Goal: Task Accomplishment & Management: Use online tool/utility

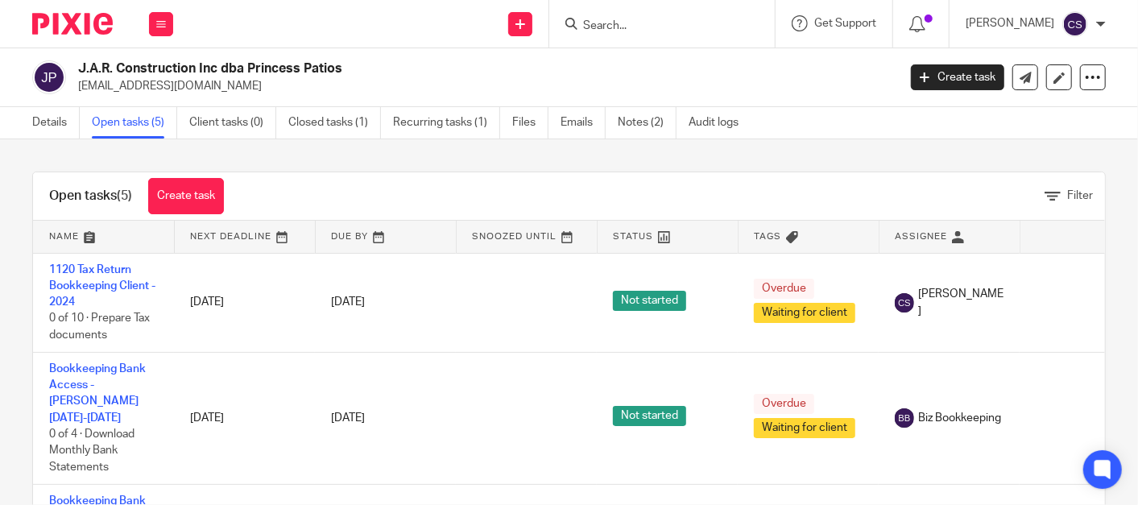
click at [612, 27] on input "Search" at bounding box center [654, 26] width 145 height 14
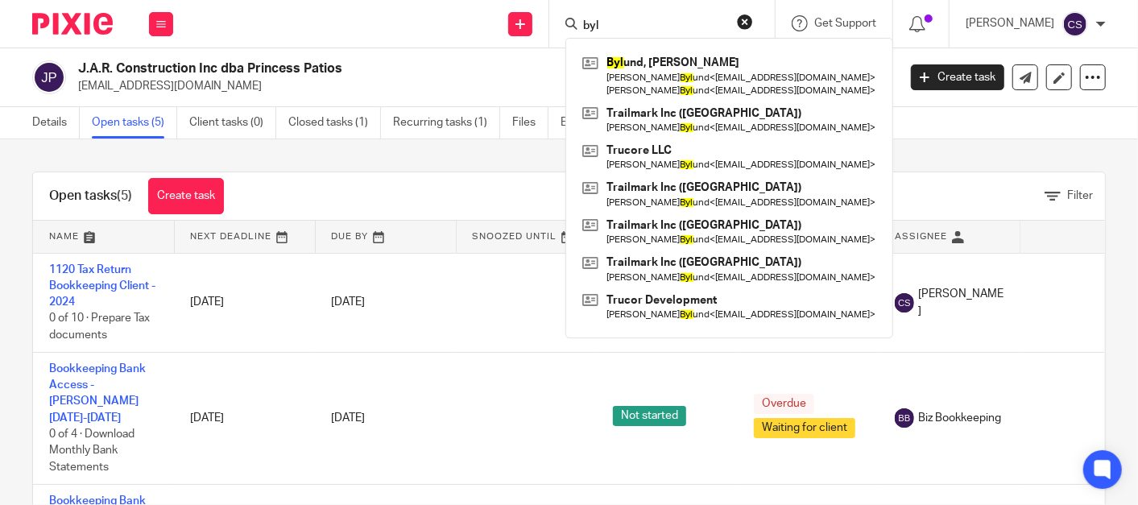
type input "byl"
click at [753, 18] on button "reset" at bounding box center [745, 22] width 16 height 16
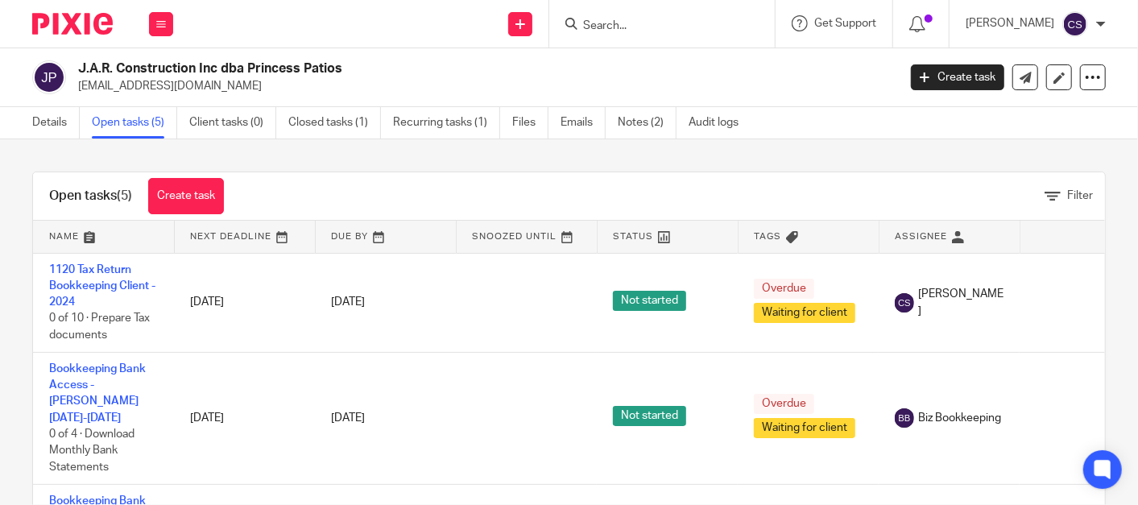
click at [633, 17] on form at bounding box center [668, 24] width 172 height 20
click at [618, 27] on input "Search" at bounding box center [654, 26] width 145 height 14
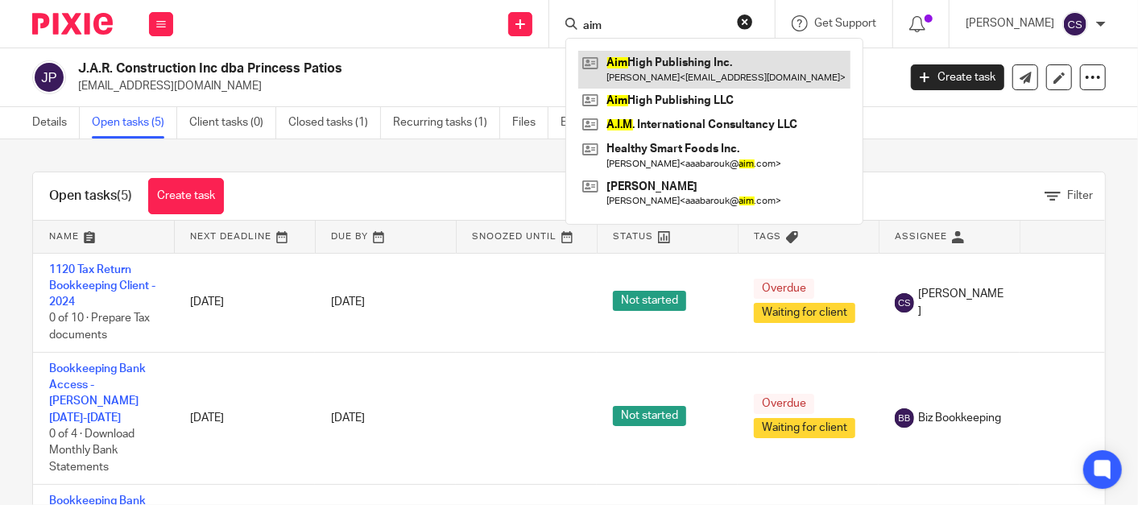
type input "aim"
click at [646, 68] on link at bounding box center [714, 69] width 272 height 37
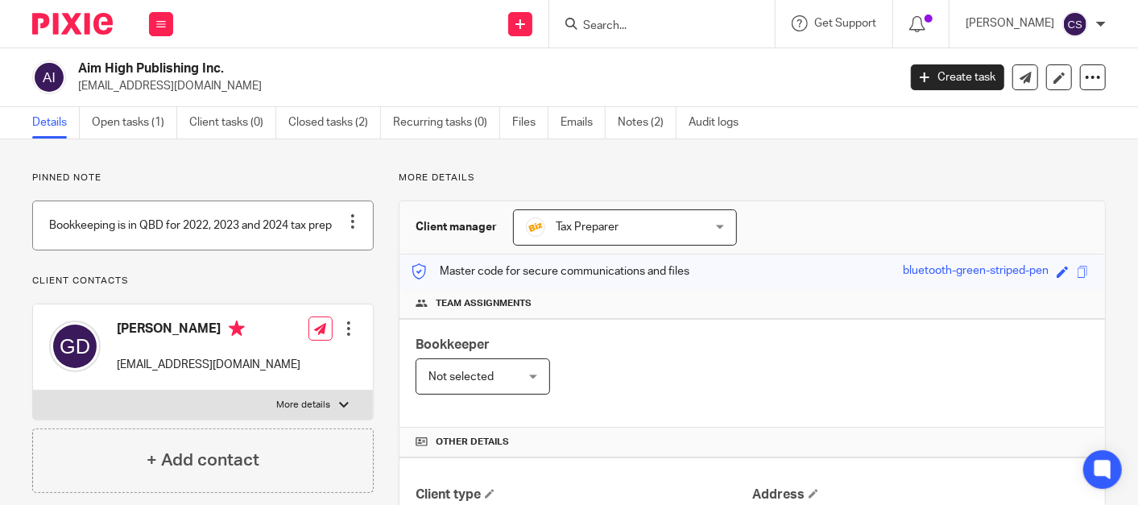
click at [350, 213] on div at bounding box center [353, 221] width 16 height 16
click at [323, 286] on span "Edit note" at bounding box center [318, 284] width 45 height 11
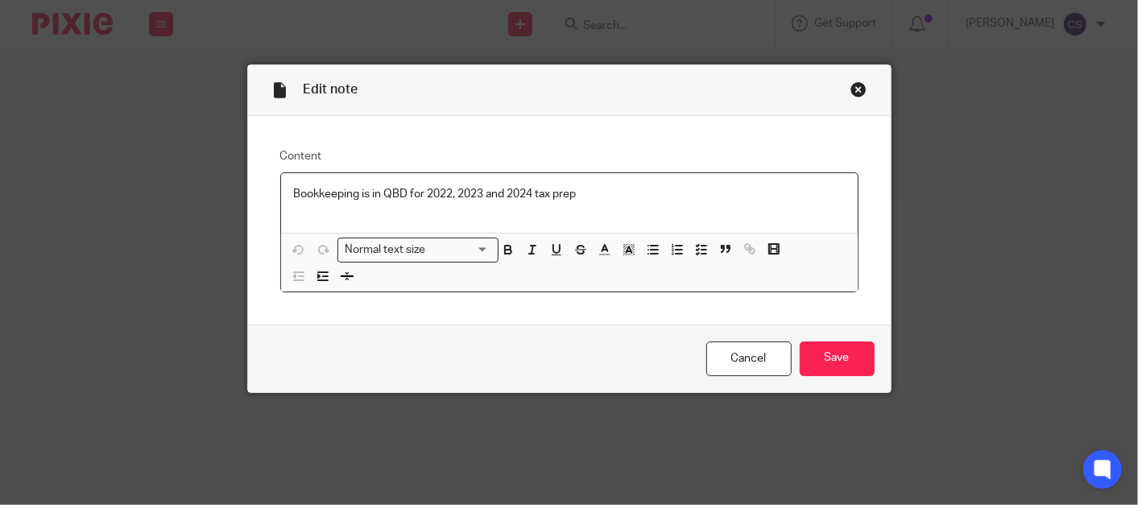
click at [584, 195] on p "Bookkeeping is in QBD for 2022, 2023 and 2024 tax prep" at bounding box center [569, 194] width 551 height 16
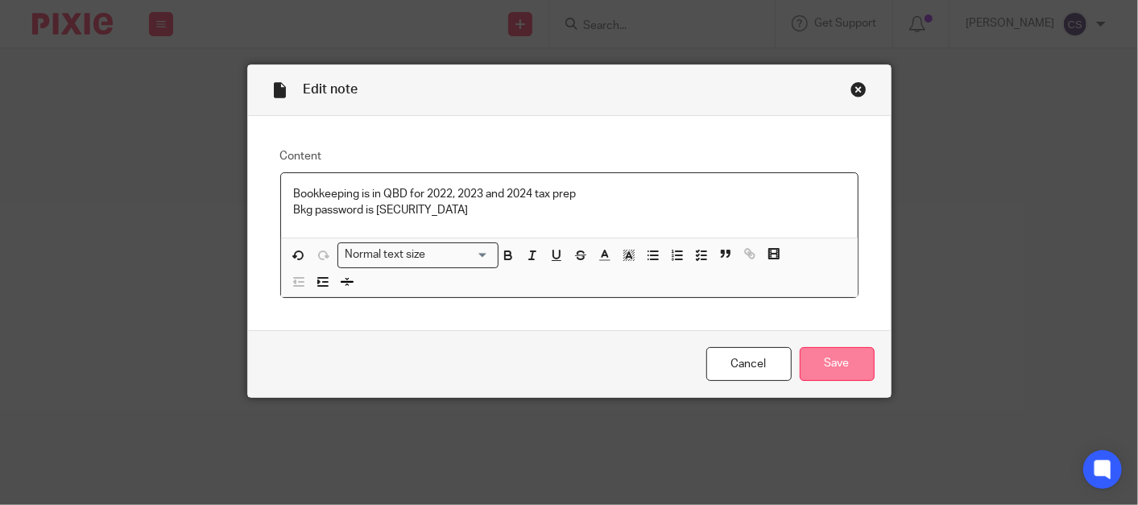
click at [831, 372] on input "Save" at bounding box center [837, 364] width 75 height 35
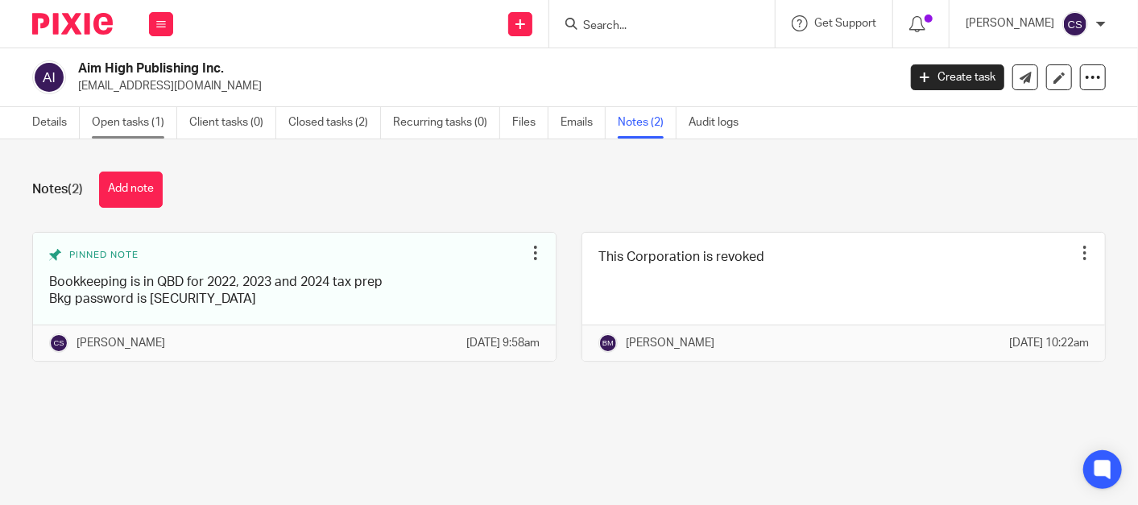
click at [110, 122] on link "Open tasks (1)" at bounding box center [134, 122] width 85 height 31
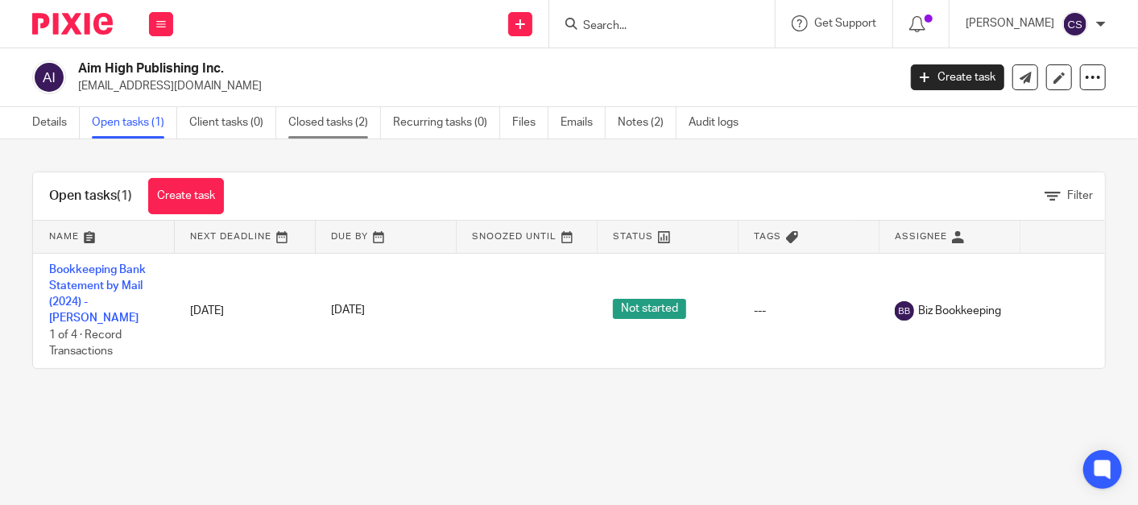
click at [315, 119] on link "Closed tasks (2)" at bounding box center [334, 122] width 93 height 31
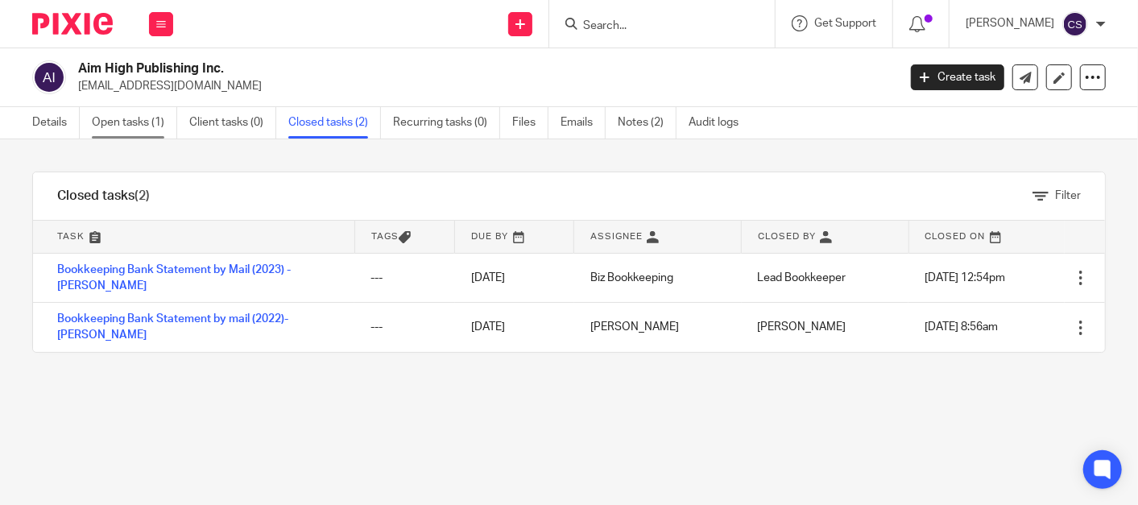
click at [119, 123] on link "Open tasks (1)" at bounding box center [134, 122] width 85 height 31
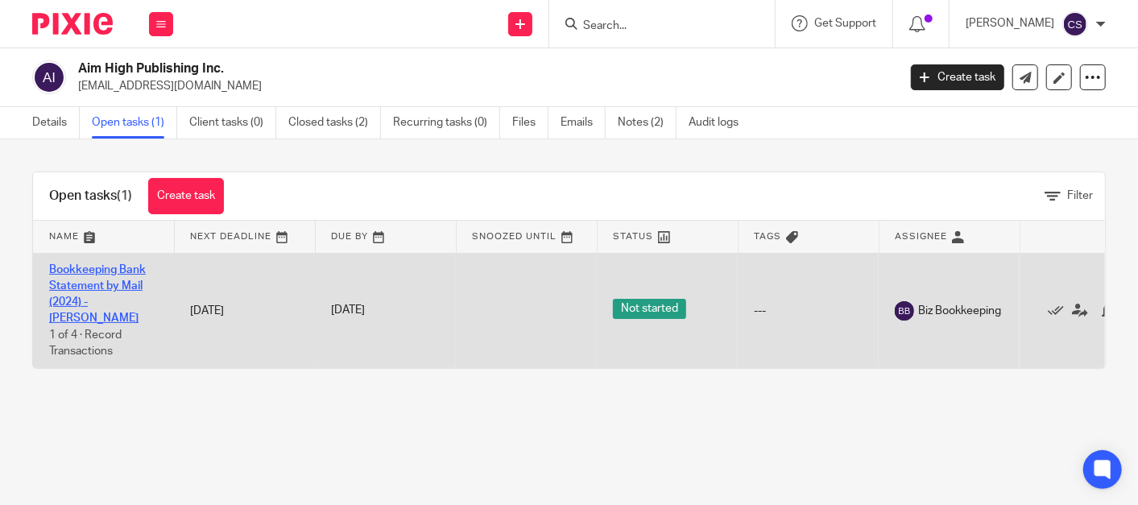
click at [90, 272] on link "Bookkeeping Bank Statement by Mail (2024) -[PERSON_NAME]" at bounding box center [97, 294] width 97 height 60
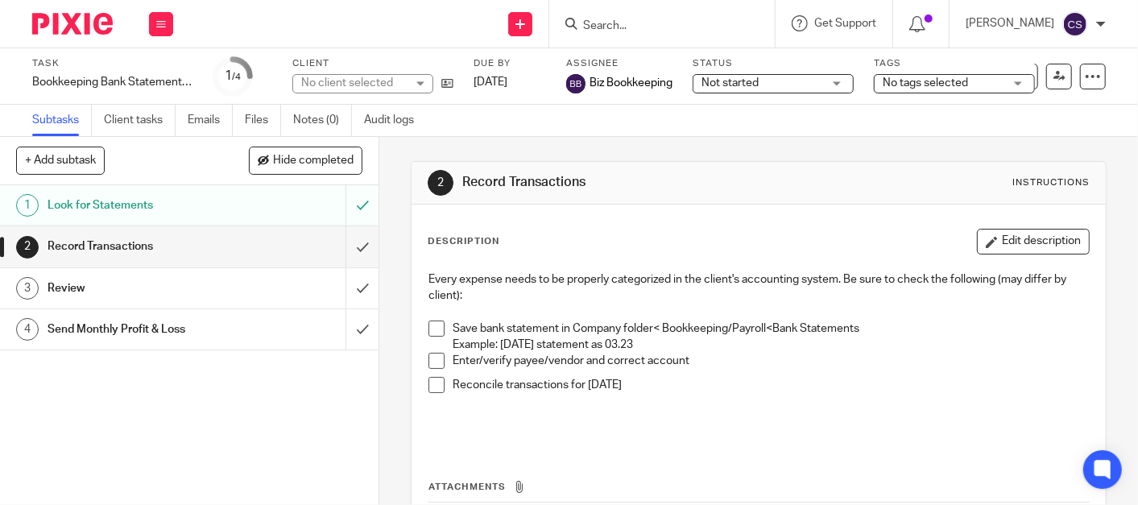
click at [431, 324] on span at bounding box center [437, 329] width 16 height 16
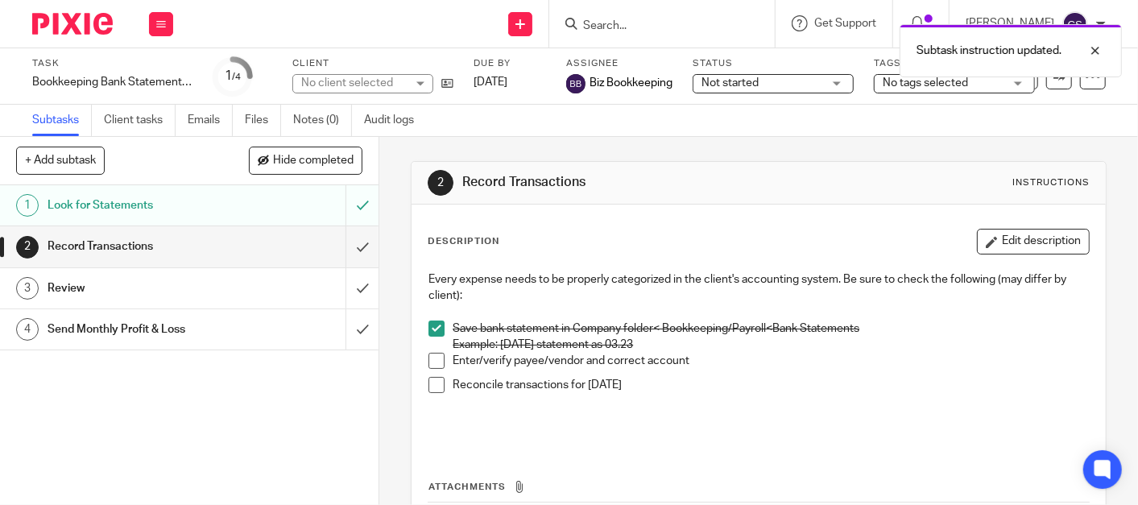
click at [432, 360] on span at bounding box center [437, 361] width 16 height 16
click at [433, 382] on span at bounding box center [437, 385] width 16 height 16
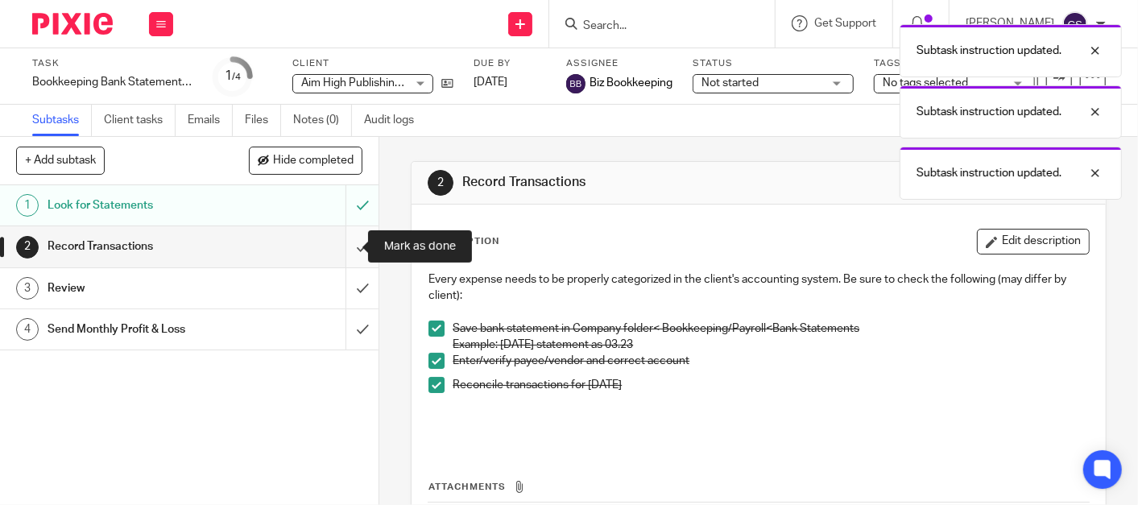
click at [345, 251] on input "submit" at bounding box center [189, 246] width 379 height 40
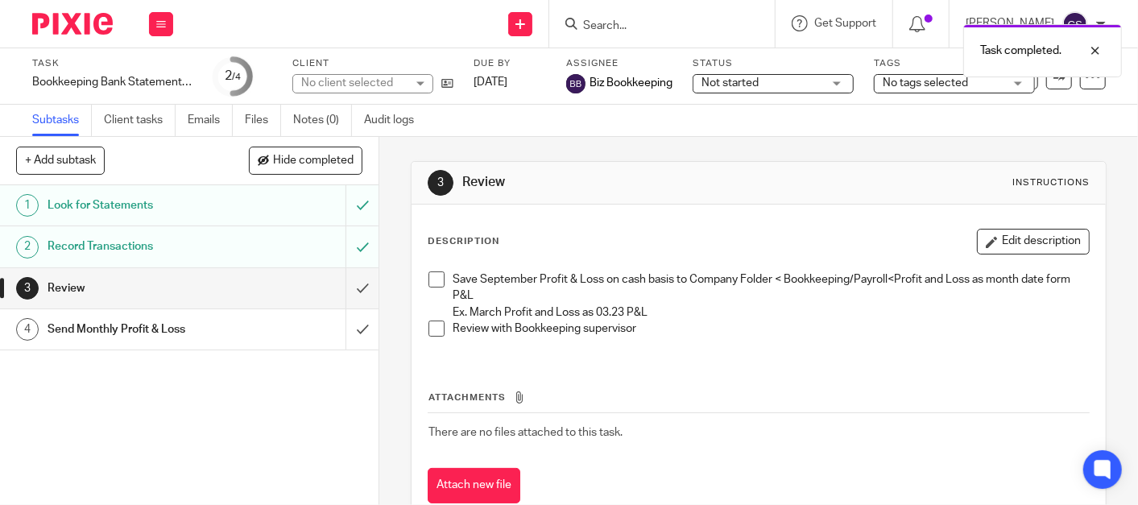
click at [432, 278] on span at bounding box center [437, 279] width 16 height 16
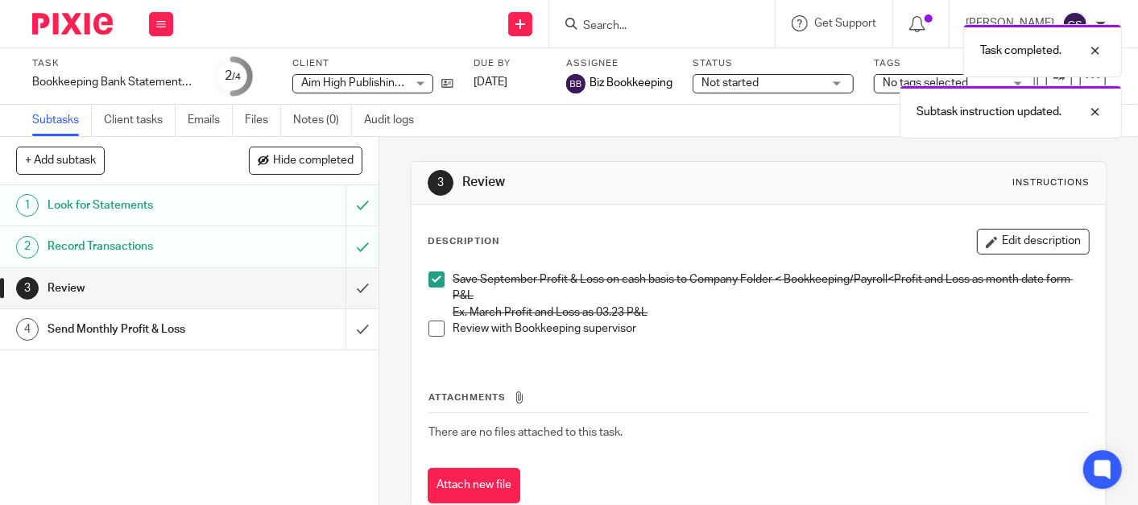
click at [431, 329] on span at bounding box center [437, 329] width 16 height 16
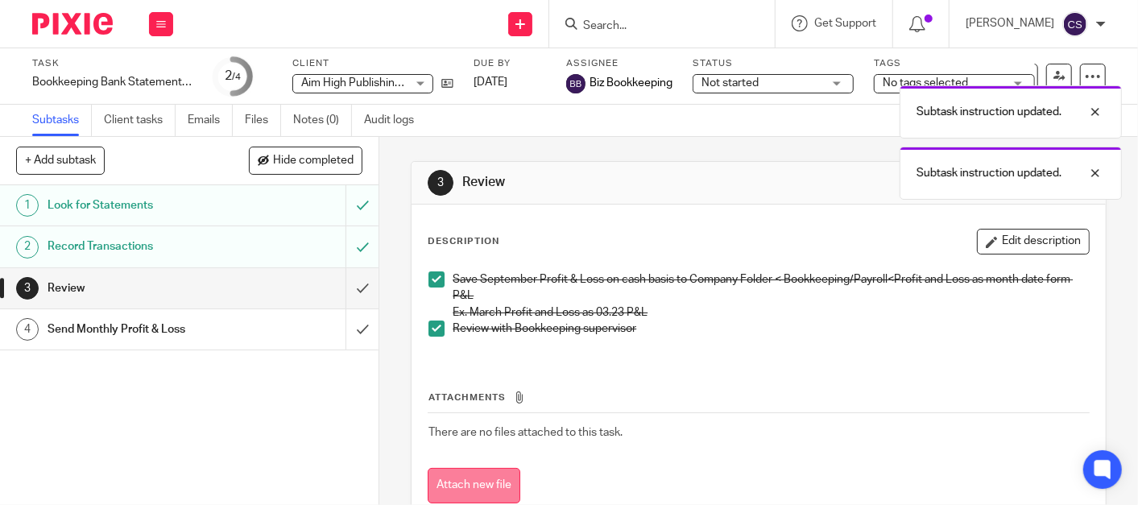
click at [474, 481] on button "Attach new file" at bounding box center [474, 486] width 93 height 36
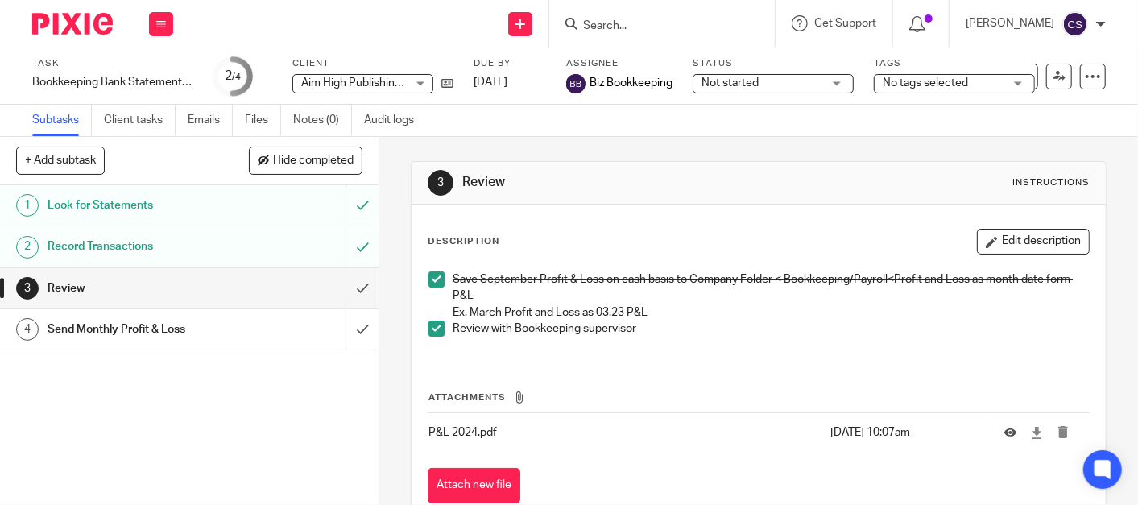
drag, startPoint x: 480, startPoint y: 483, endPoint x: 492, endPoint y: 474, distance: 15.0
click at [480, 483] on button "Attach new file" at bounding box center [474, 486] width 93 height 36
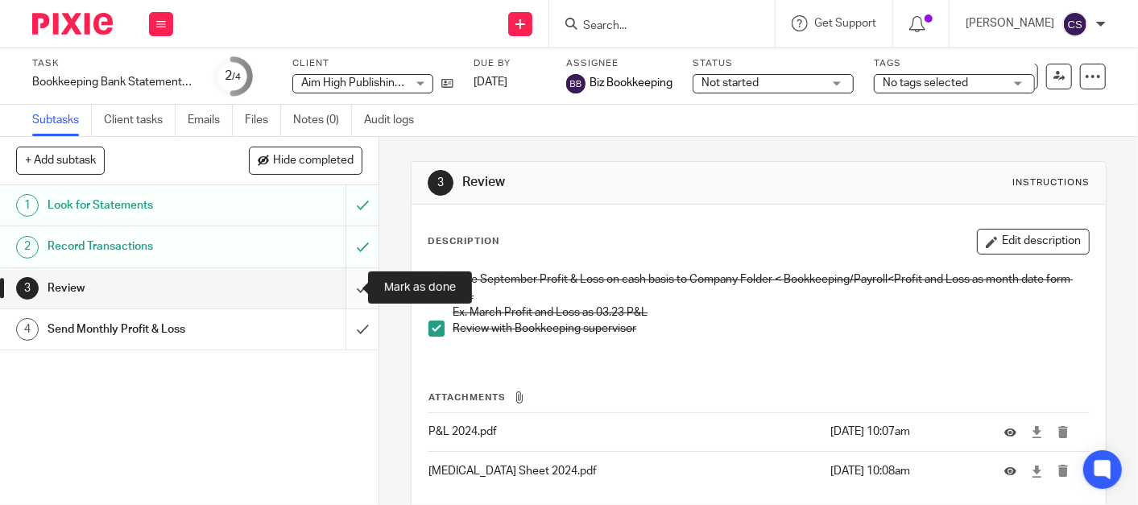
click at [340, 288] on input "submit" at bounding box center [189, 288] width 379 height 40
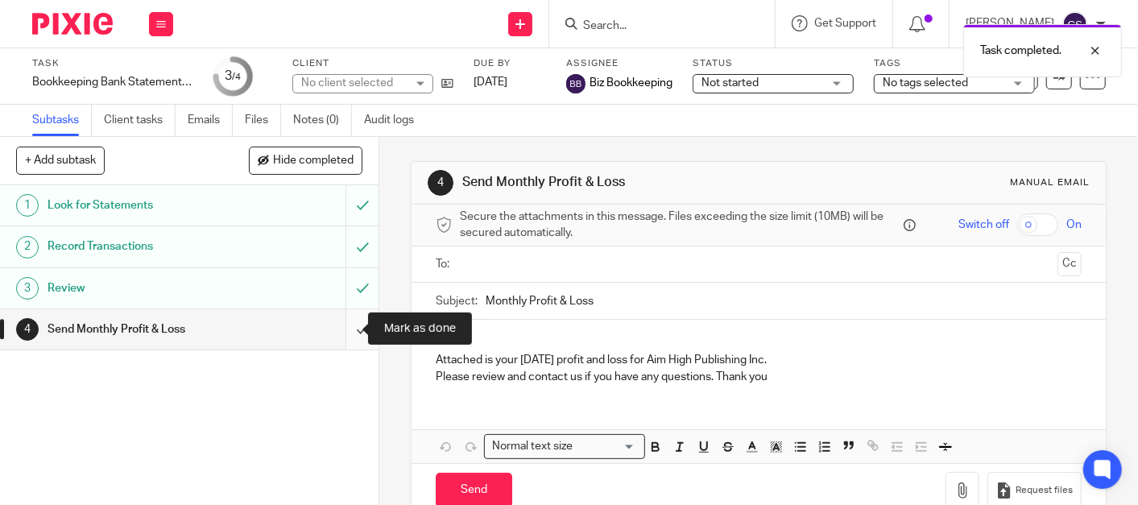
click at [342, 330] on input "submit" at bounding box center [189, 329] width 379 height 40
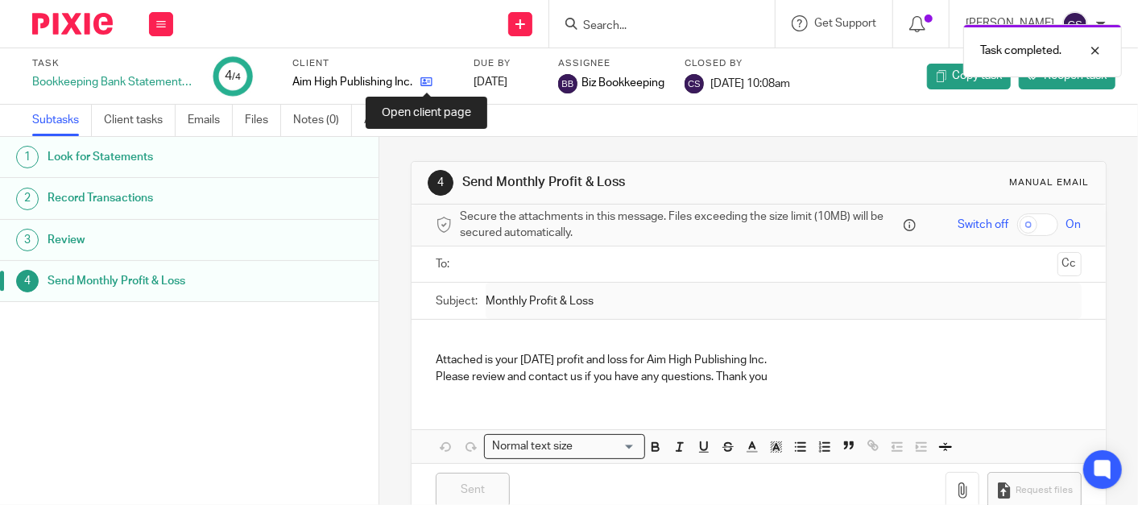
click at [423, 82] on icon at bounding box center [426, 82] width 12 height 12
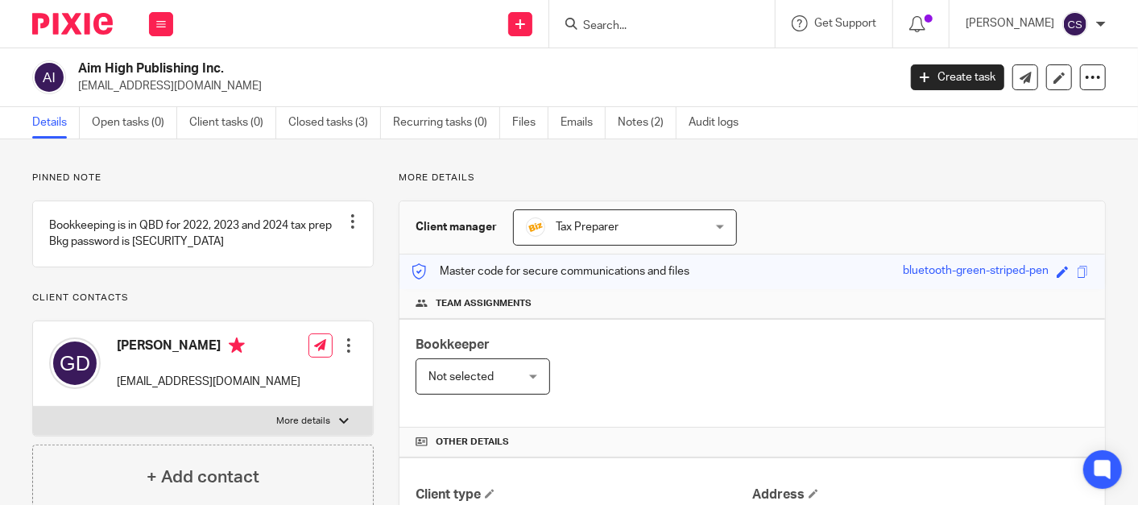
click at [658, 16] on form at bounding box center [668, 24] width 172 height 20
click at [630, 18] on form at bounding box center [668, 24] width 172 height 20
click at [617, 20] on input "Search" at bounding box center [654, 26] width 145 height 14
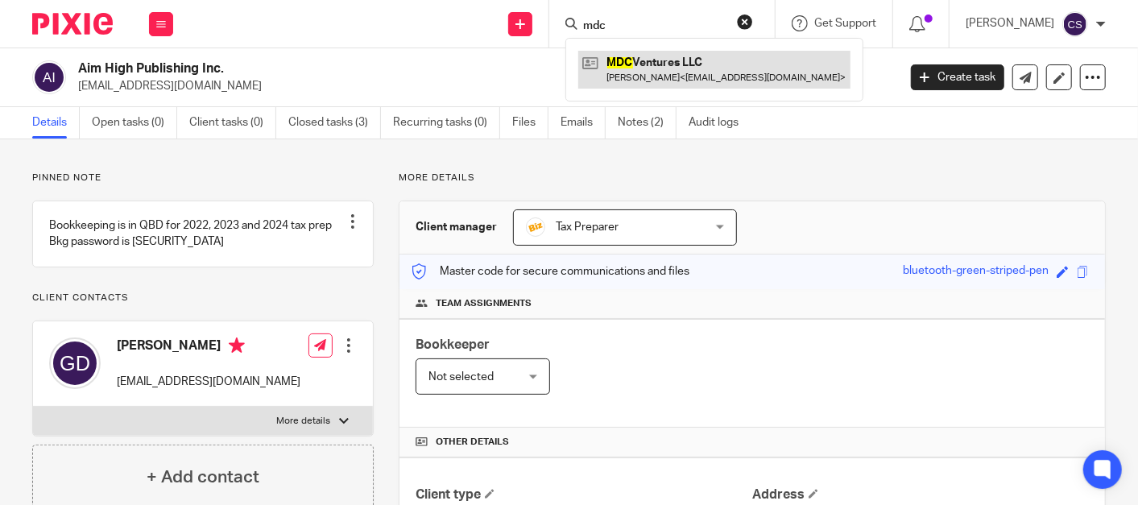
type input "mdc"
click at [657, 66] on link at bounding box center [714, 69] width 272 height 37
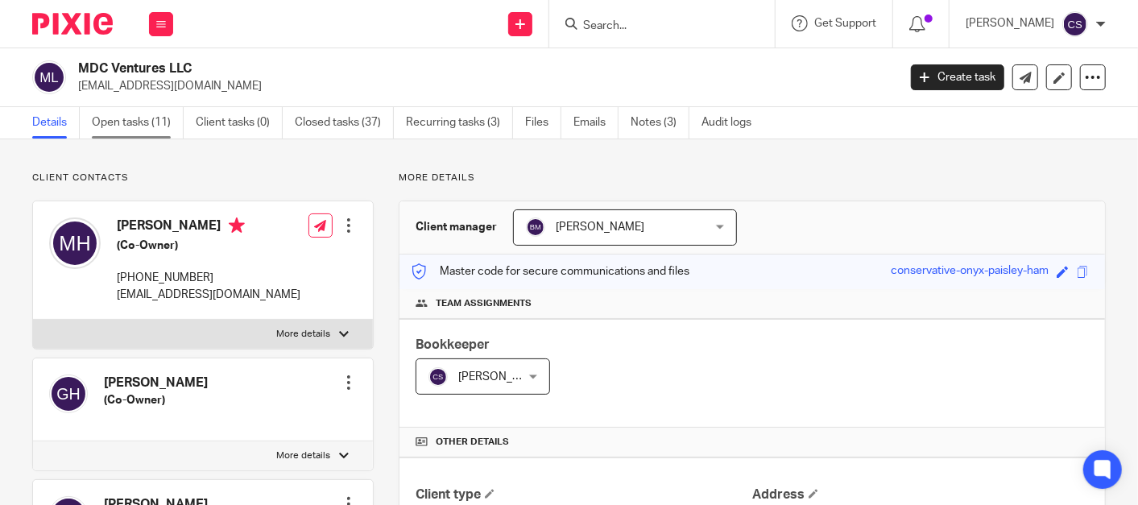
click at [146, 126] on link "Open tasks (11)" at bounding box center [138, 122] width 92 height 31
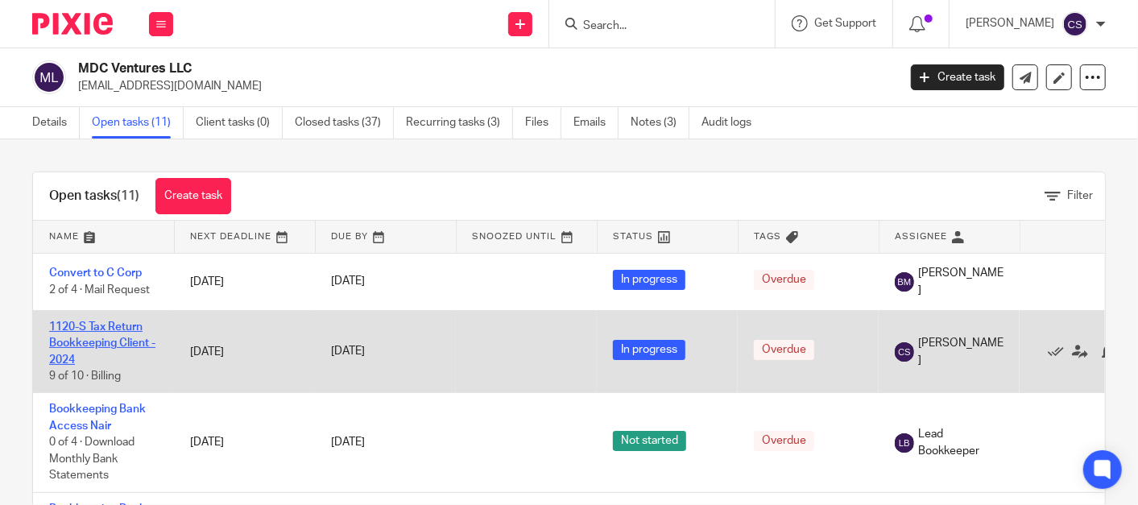
click at [81, 322] on link "1120-S Tax Return Bookkeeping Client - 2024" at bounding box center [102, 343] width 106 height 44
